Goal: Find specific page/section

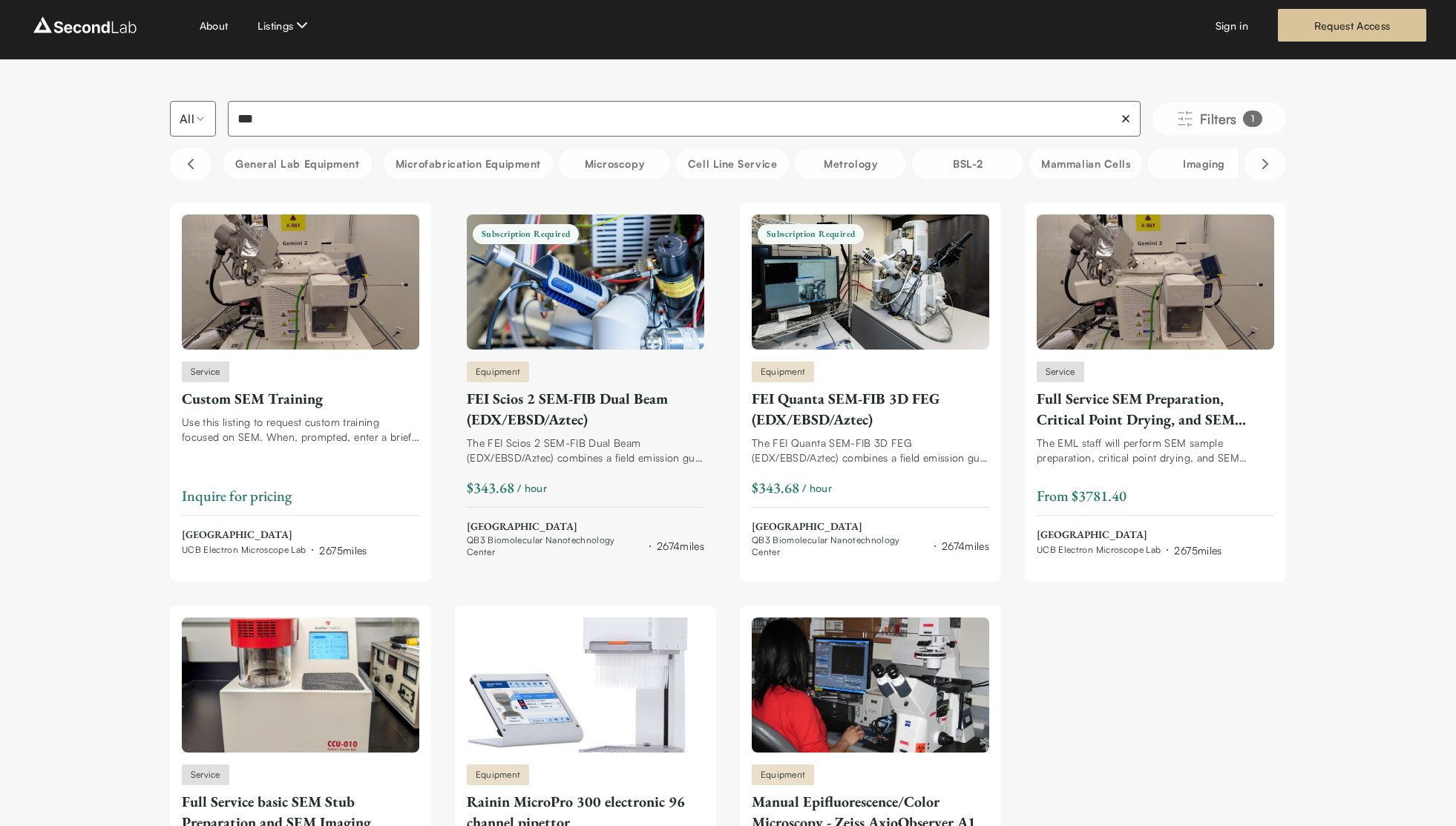
scroll to position [11, 0]
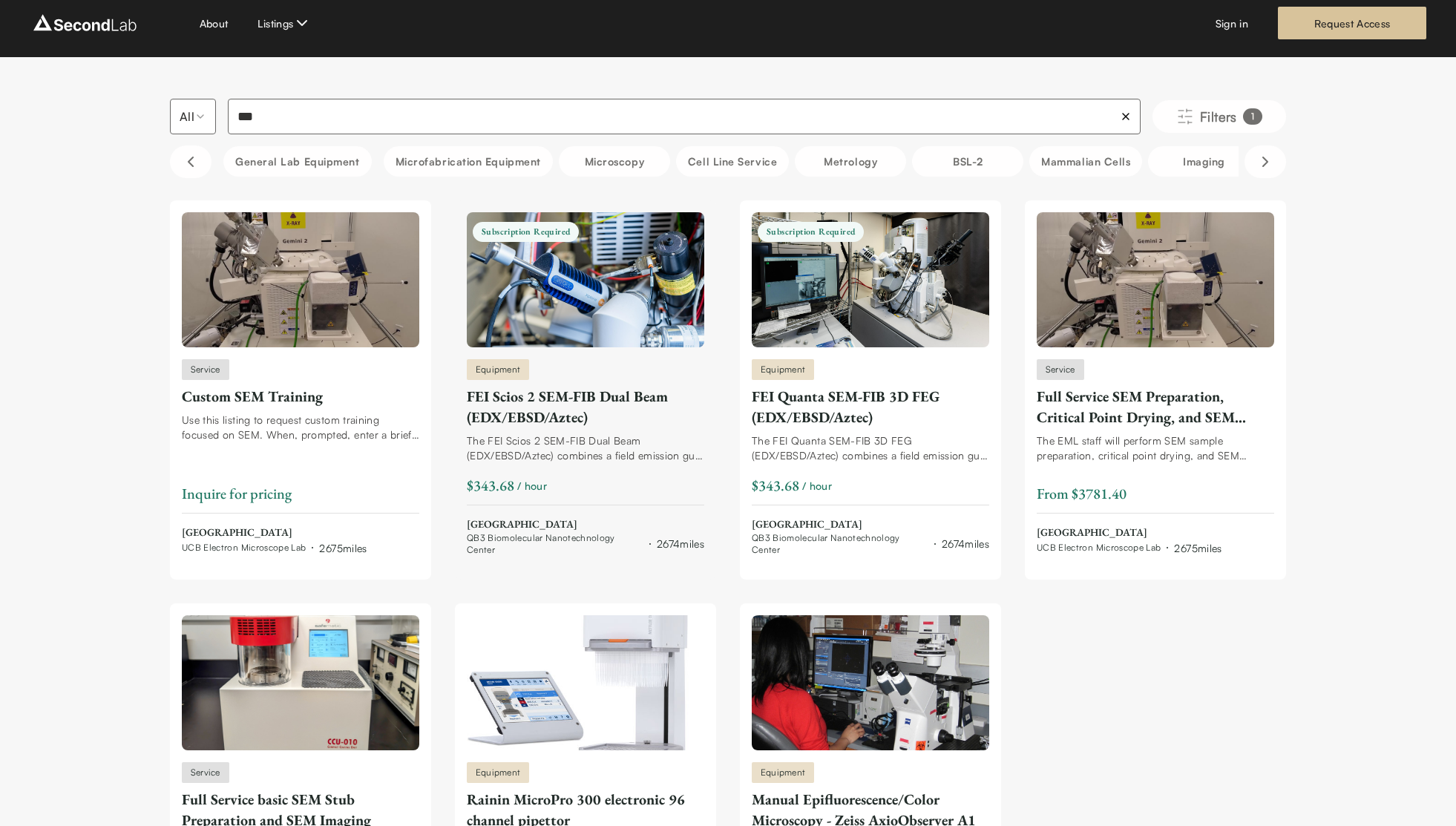
click at [625, 419] on div "FEI Scios 2 SEM-FIB Dual Beam (EDX/EBSD/Aztec)" at bounding box center [586, 406] width 238 height 41
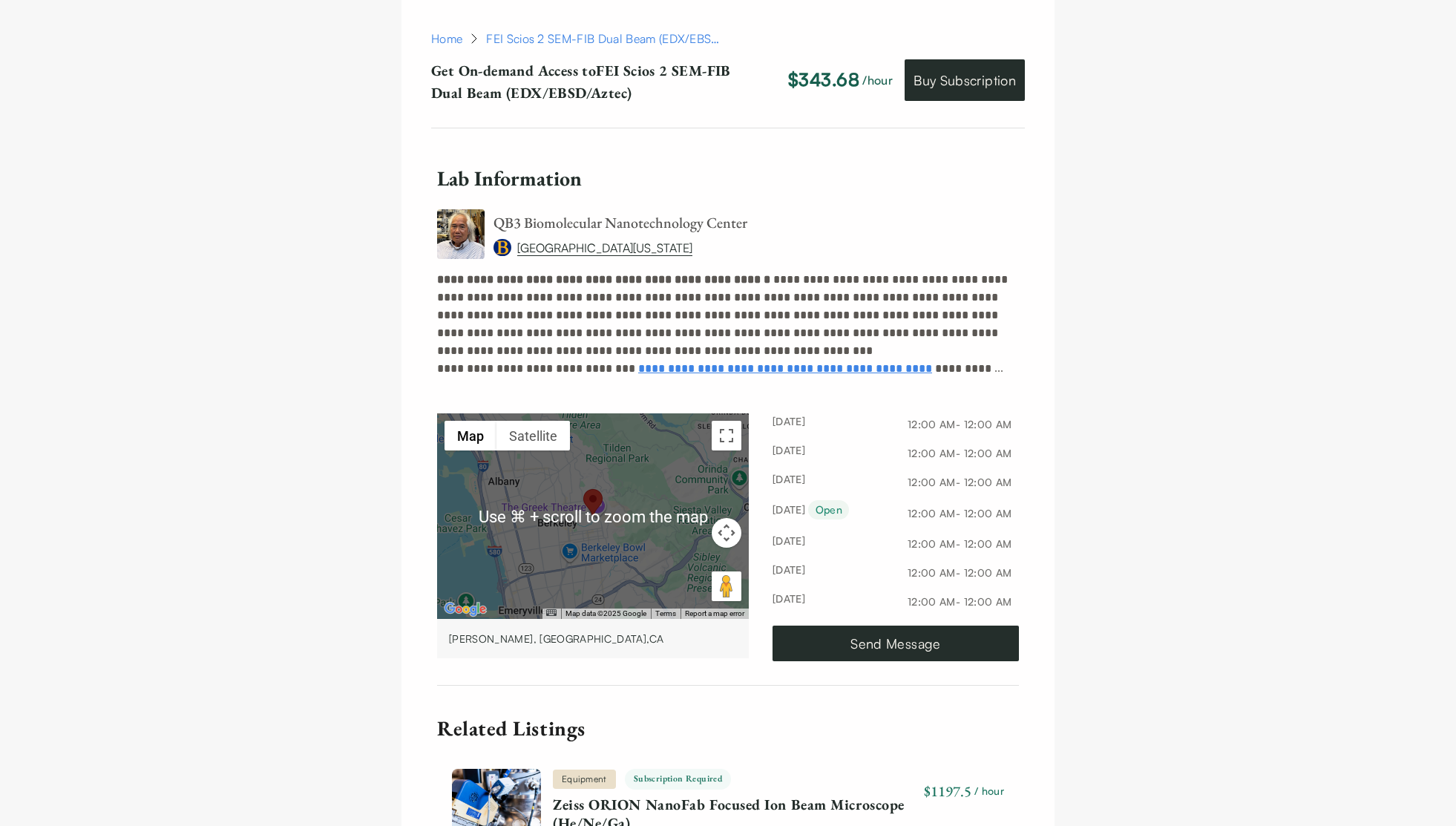
scroll to position [1460, 0]
click at [583, 212] on link "QB3 Biomolecular Nanotechnology Center" at bounding box center [621, 222] width 254 height 19
